Goal: Information Seeking & Learning: Learn about a topic

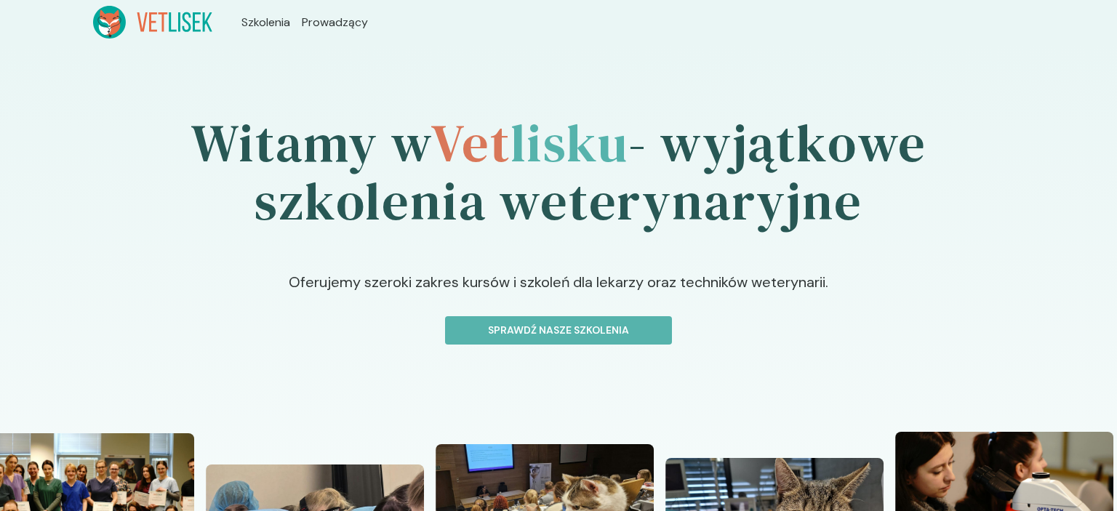
click at [568, 321] on button "Sprawdź nasze szkolenia" at bounding box center [558, 330] width 227 height 28
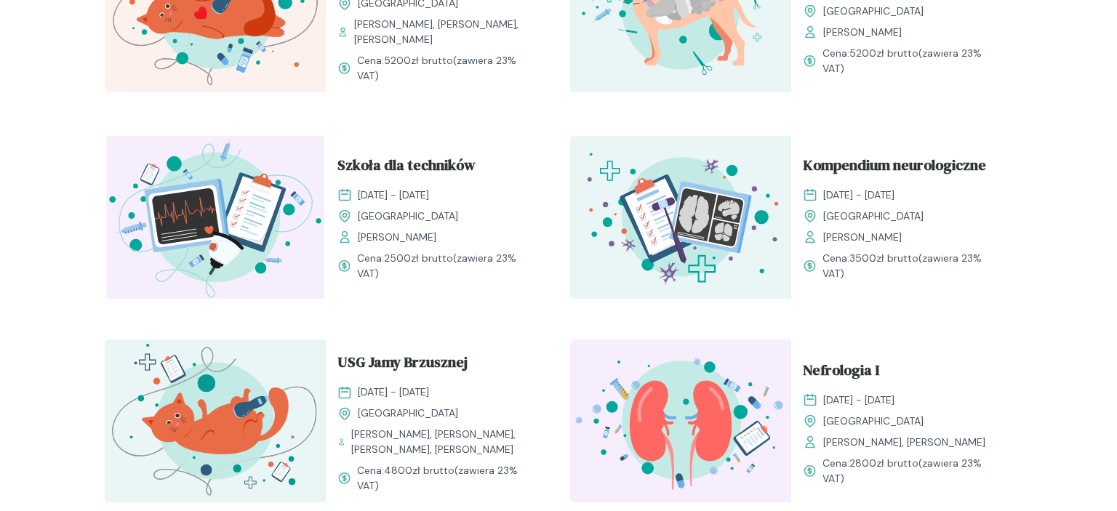
scroll to position [460, 0]
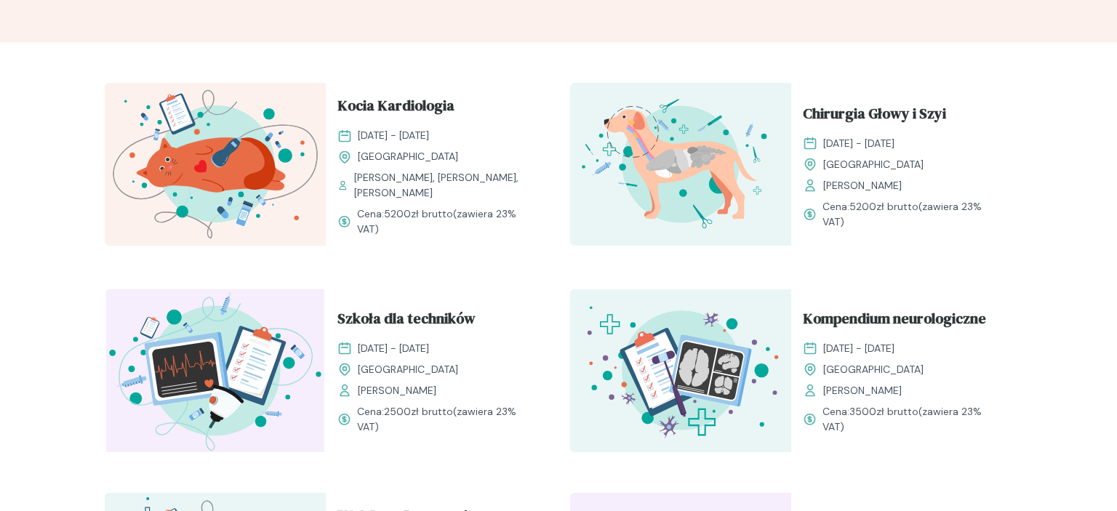
click at [703, 187] on img at bounding box center [680, 164] width 221 height 163
click at [845, 117] on span "Chirurgia Głowy i Szyi" at bounding box center [874, 117] width 143 height 28
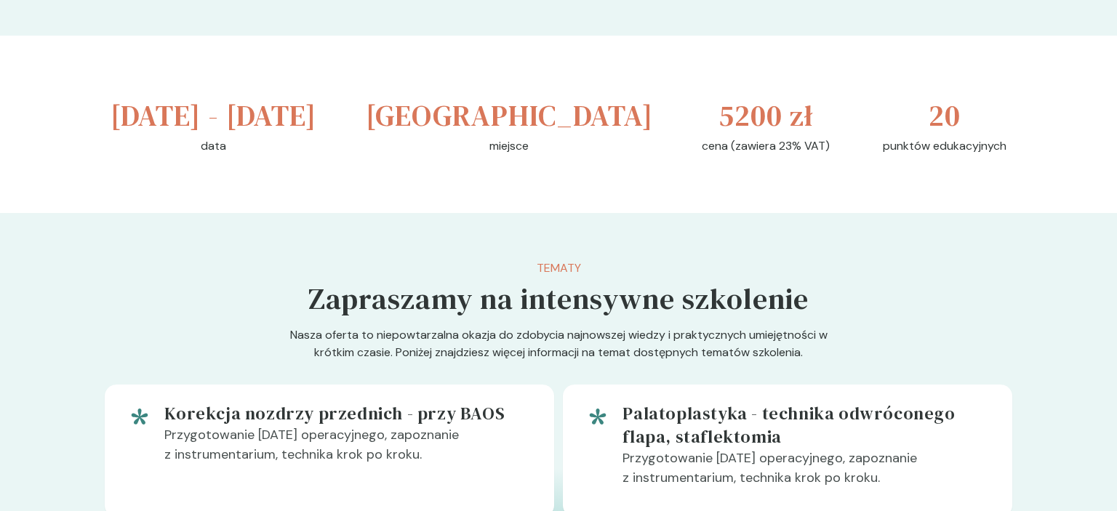
scroll to position [538, 0]
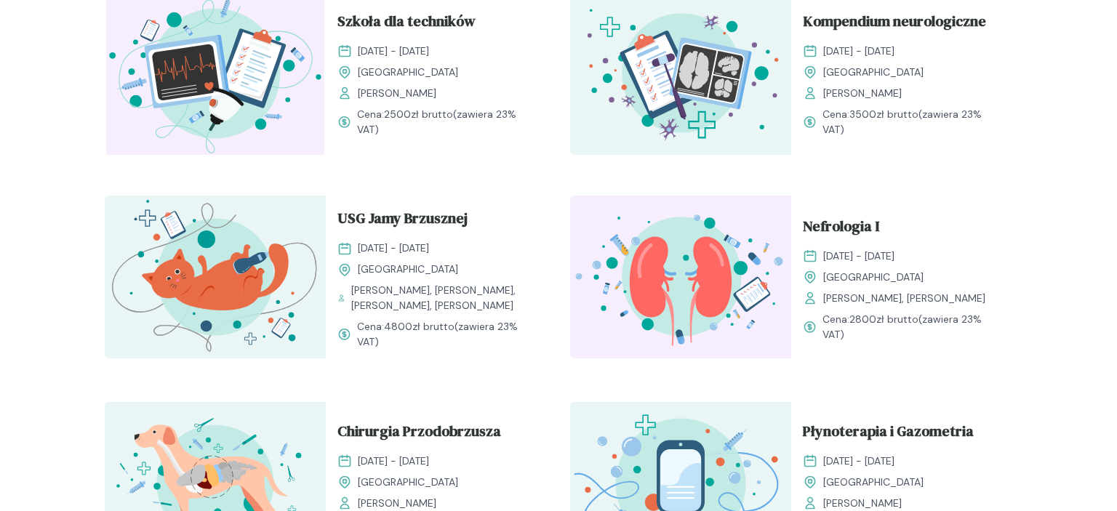
scroll to position [844, 0]
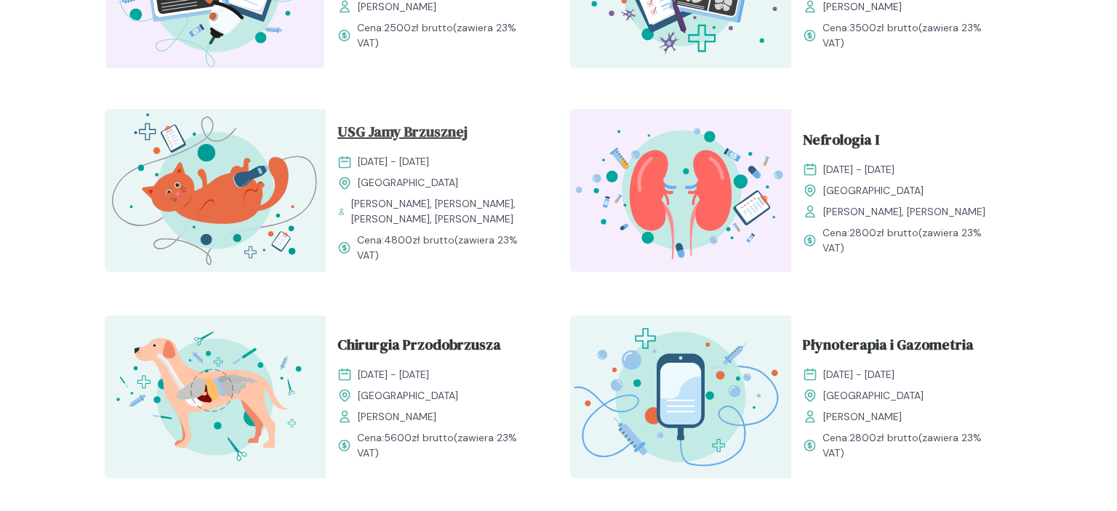
click at [423, 143] on span "USG Jamy Brzusznej" at bounding box center [402, 135] width 130 height 28
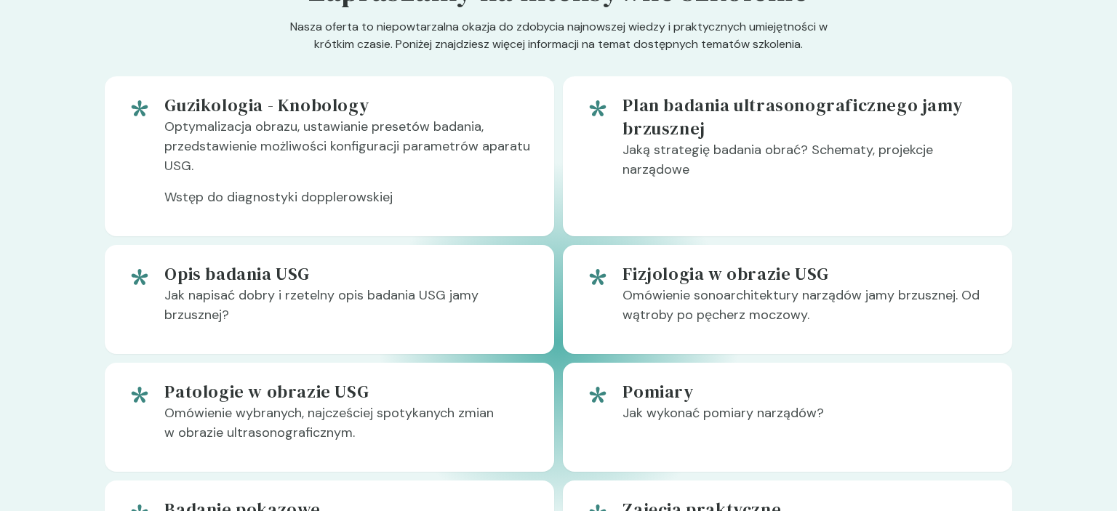
scroll to position [844, 0]
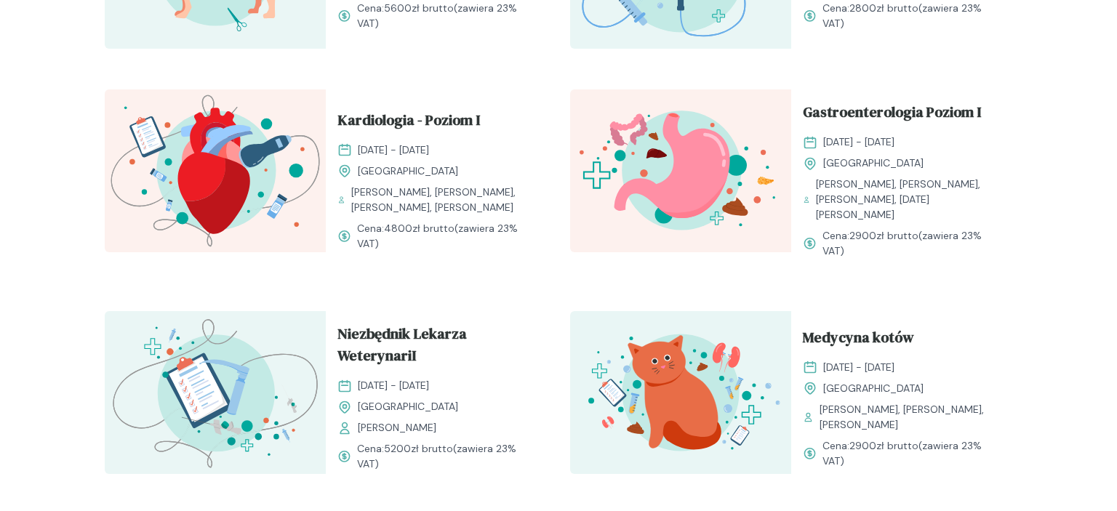
scroll to position [1228, 0]
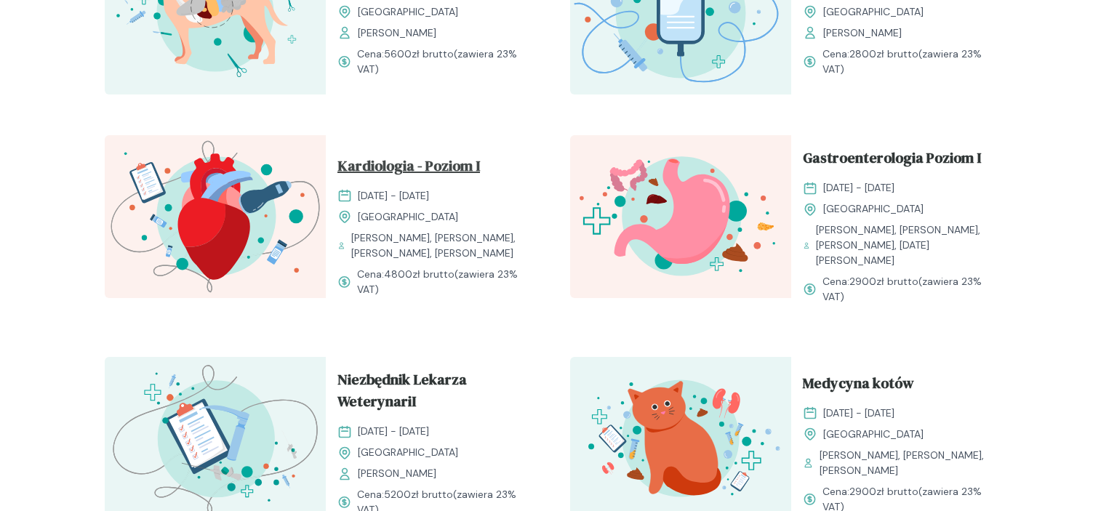
click at [454, 155] on span "Kardiologia - Poziom I" at bounding box center [408, 169] width 143 height 28
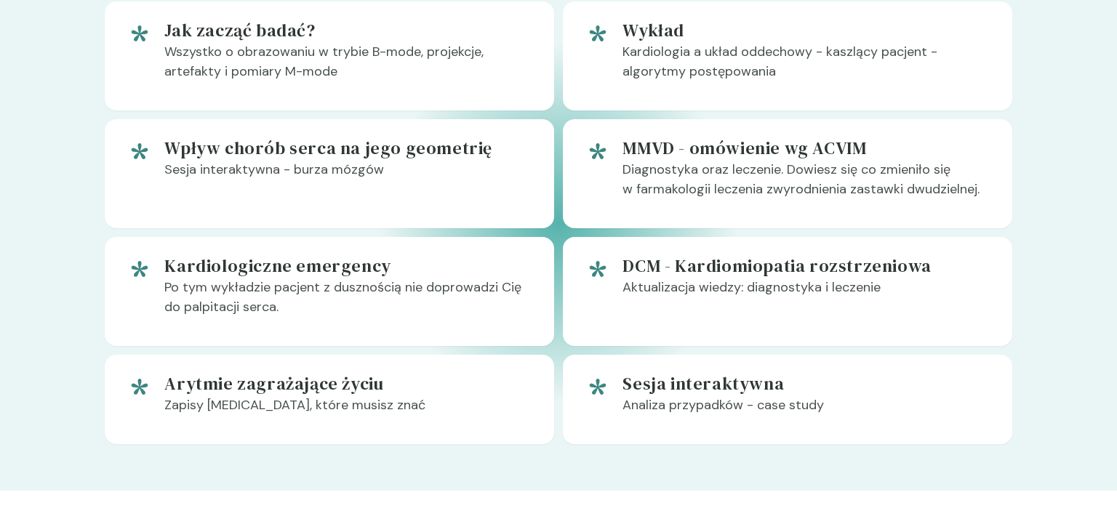
scroll to position [844, 0]
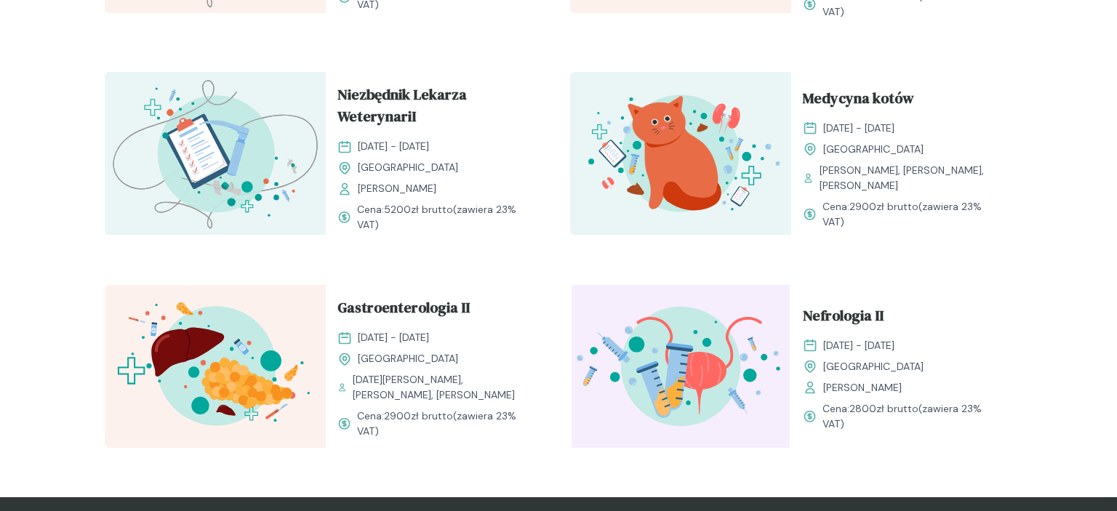
scroll to position [1536, 0]
